Goal: Task Accomplishment & Management: Manage account settings

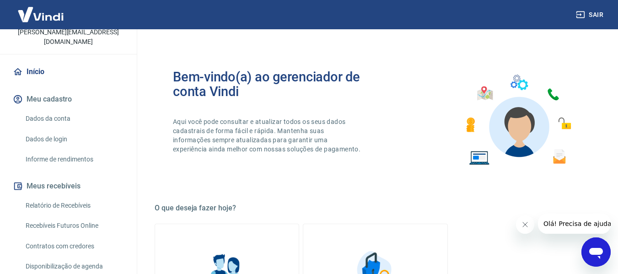
scroll to position [62, 0]
click at [121, 134] on div "Início Meu cadastro Dados da conta Dados de login Informe de rendimentos Meus r…" at bounding box center [68, 243] width 137 height 363
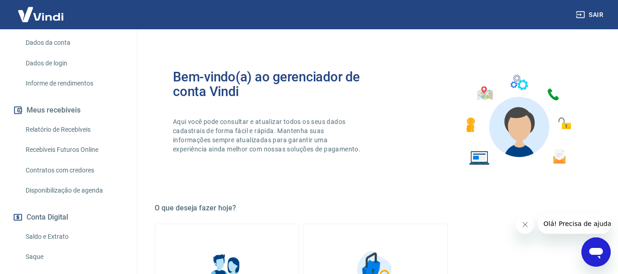
scroll to position [154, 0]
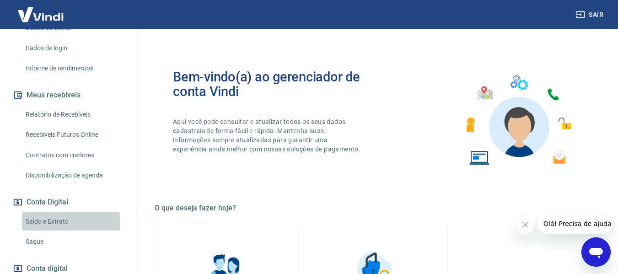
click at [35, 214] on link "Saldo e Extrato" at bounding box center [74, 221] width 104 height 19
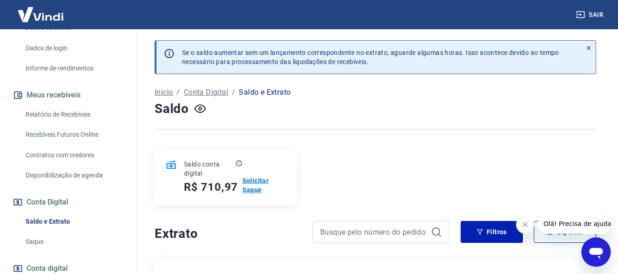
click at [252, 189] on p "Solicitar Saque" at bounding box center [264, 185] width 43 height 18
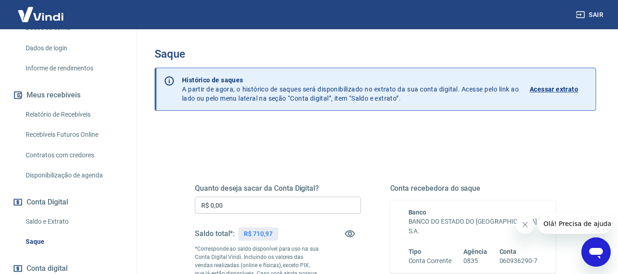
click at [232, 210] on input "R$ 0,00" at bounding box center [278, 205] width 166 height 17
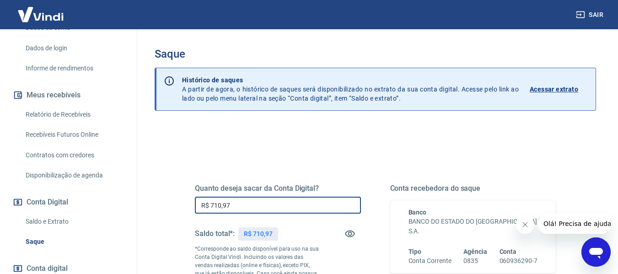
type input "R$ 710,97"
click at [354, 258] on div "Quanto deseja sacar da Conta Digital? R$ 710,97 ​ Saldo total*: R$ 710,97 *Corr…" at bounding box center [278, 249] width 166 height 131
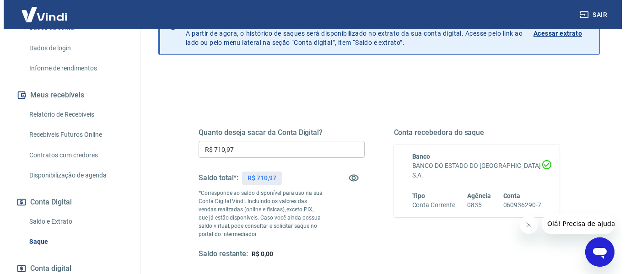
scroll to position [73, 0]
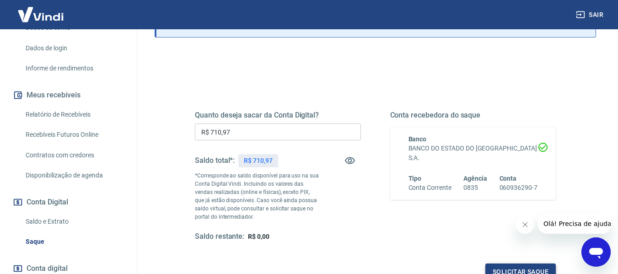
click at [495, 267] on button "Solicitar saque" at bounding box center [521, 272] width 70 height 17
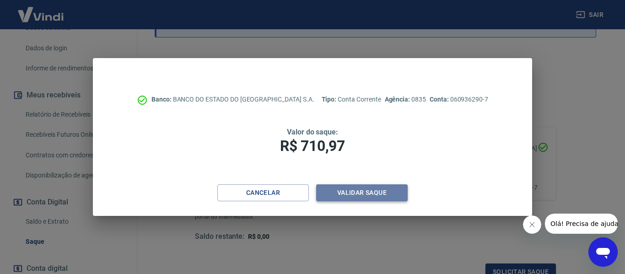
click at [363, 186] on button "Validar saque" at bounding box center [362, 192] width 92 height 17
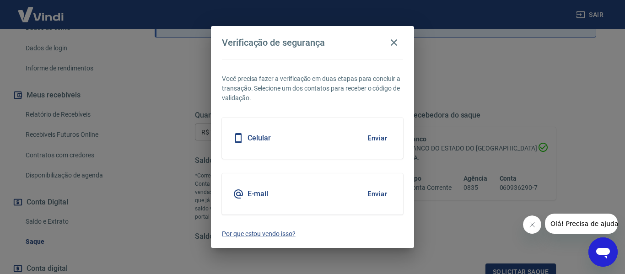
scroll to position [80, 0]
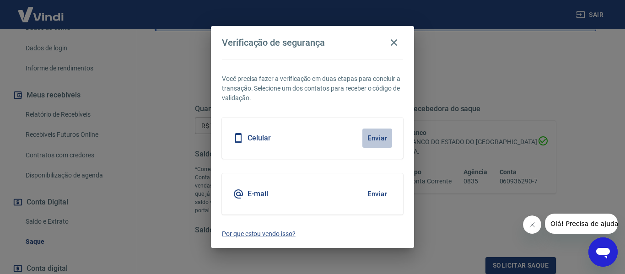
click at [373, 136] on button "Enviar" at bounding box center [377, 138] width 30 height 19
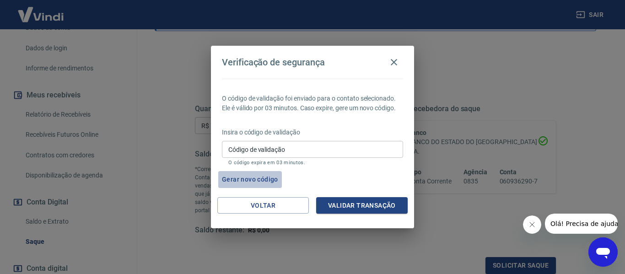
click at [261, 176] on button "Gerar novo código" at bounding box center [250, 179] width 64 height 17
click at [395, 66] on icon "button" at bounding box center [394, 62] width 11 height 11
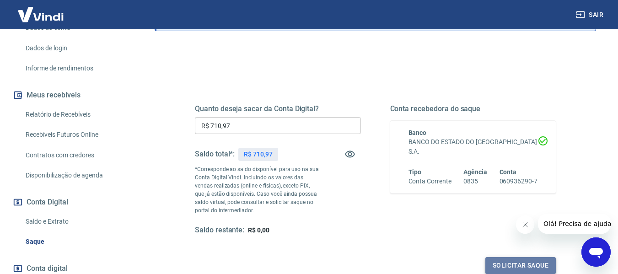
click at [492, 265] on button "Solicitar saque" at bounding box center [521, 265] width 70 height 17
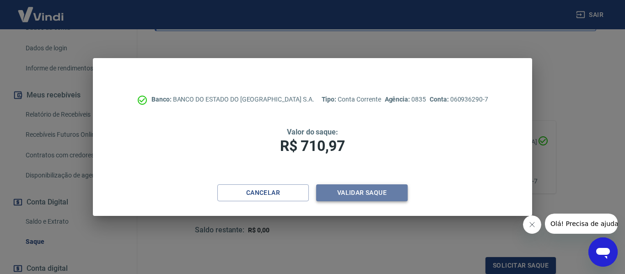
click at [338, 187] on button "Validar saque" at bounding box center [362, 192] width 92 height 17
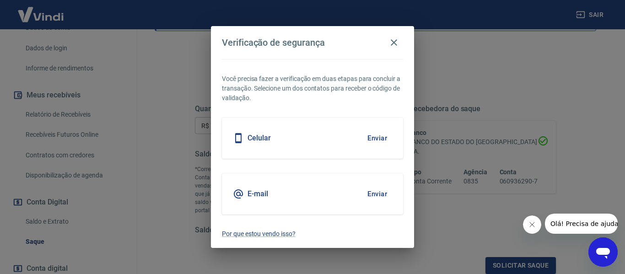
click at [372, 194] on button "Enviar" at bounding box center [377, 193] width 30 height 19
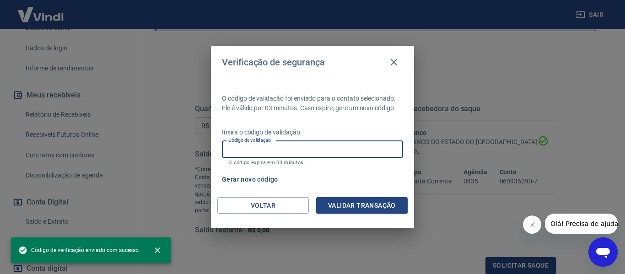
click at [240, 151] on input "Código de validação" at bounding box center [312, 149] width 181 height 17
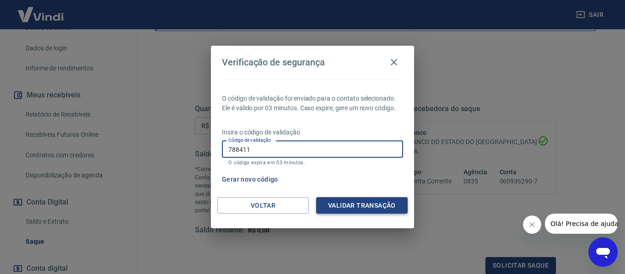
type input "788411"
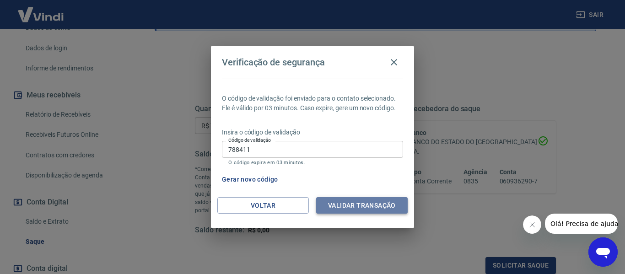
click at [326, 197] on button "Validar transação" at bounding box center [362, 205] width 92 height 17
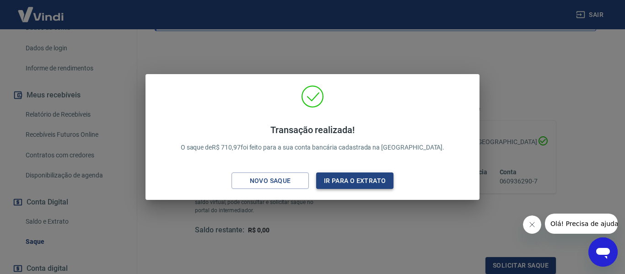
click at [340, 183] on button "Ir para o extrato" at bounding box center [354, 181] width 77 height 17
